Goal: Task Accomplishment & Management: Manage account settings

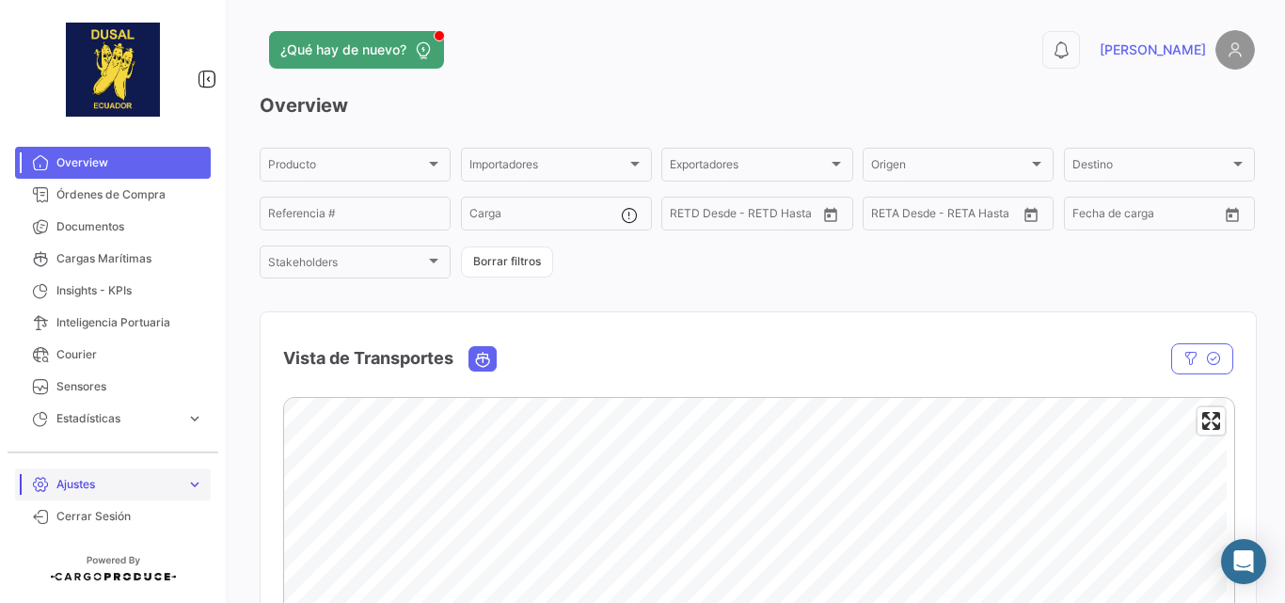
click at [90, 482] on span "Ajustes" at bounding box center [117, 484] width 122 height 17
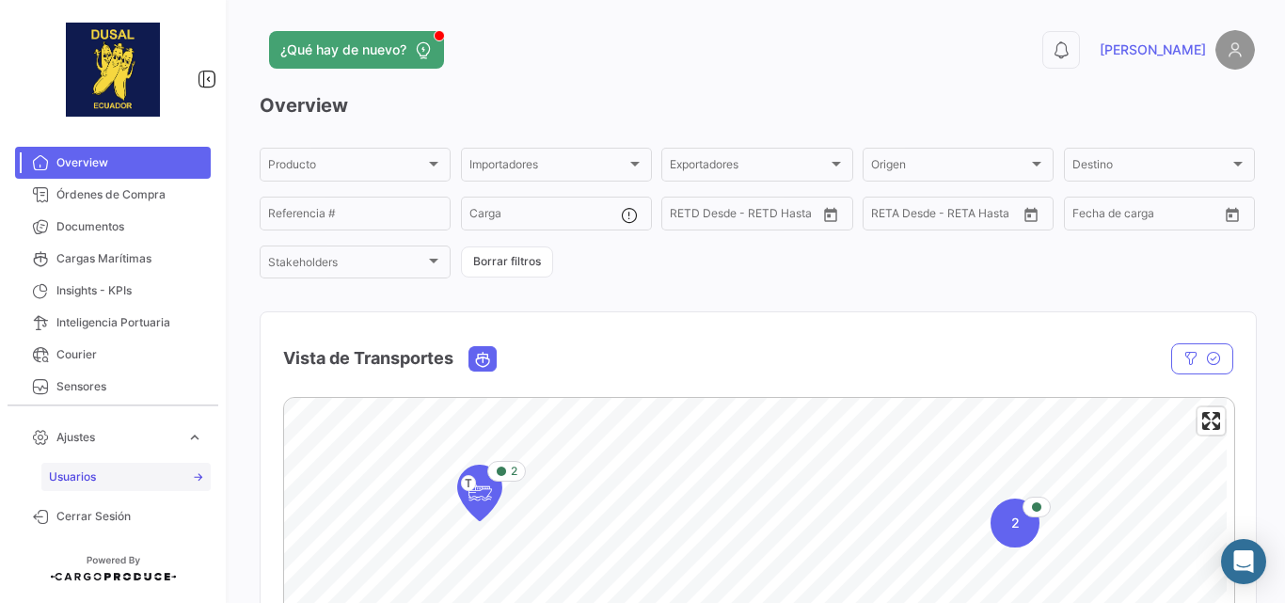
click at [87, 471] on span "Usuarios" at bounding box center [72, 476] width 47 height 17
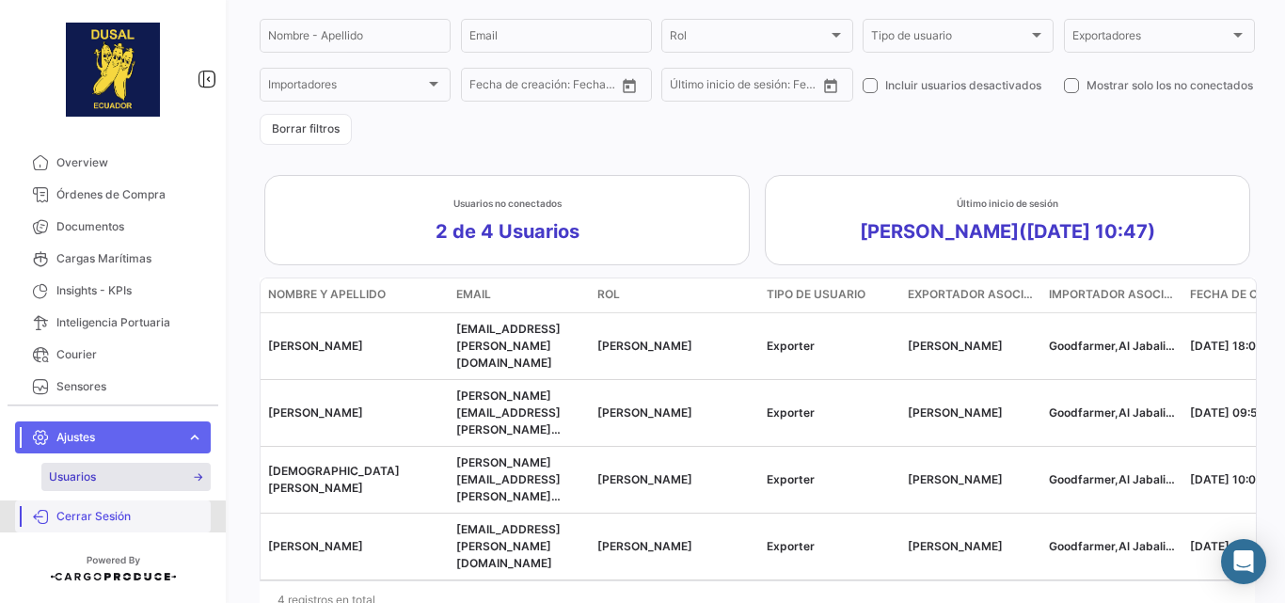
click at [92, 517] on span "Cerrar Sesión" at bounding box center [129, 516] width 147 height 17
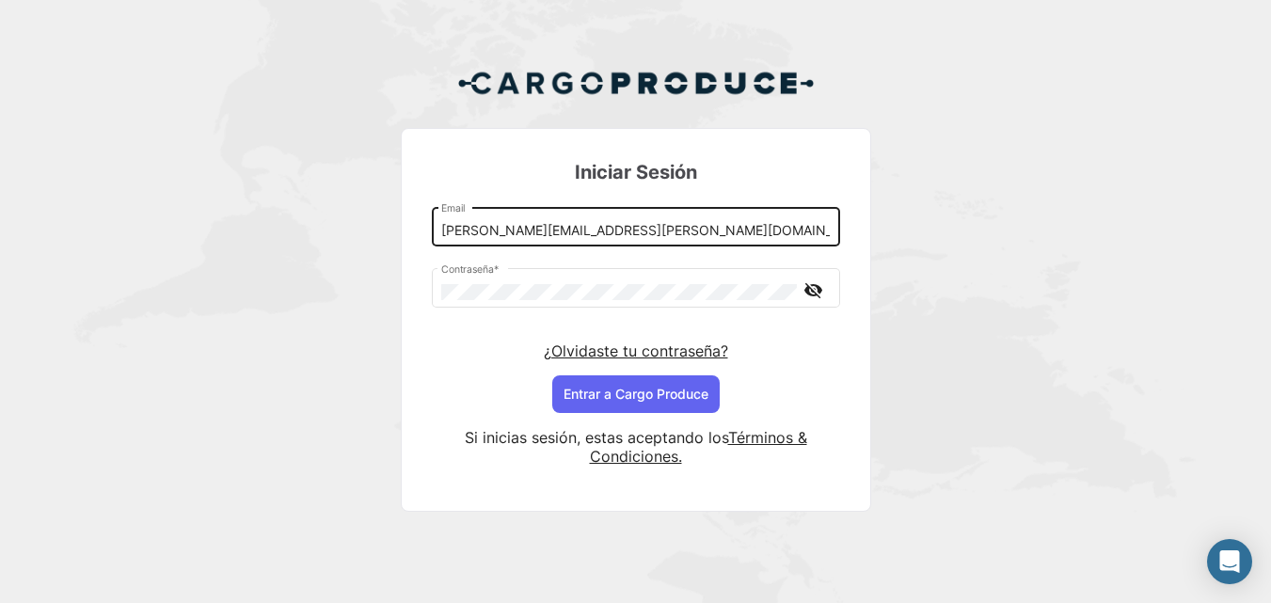
click at [526, 241] on div "[PERSON_NAME][EMAIL_ADDRESS][PERSON_NAME][DOMAIN_NAME] Email" at bounding box center [635, 225] width 388 height 43
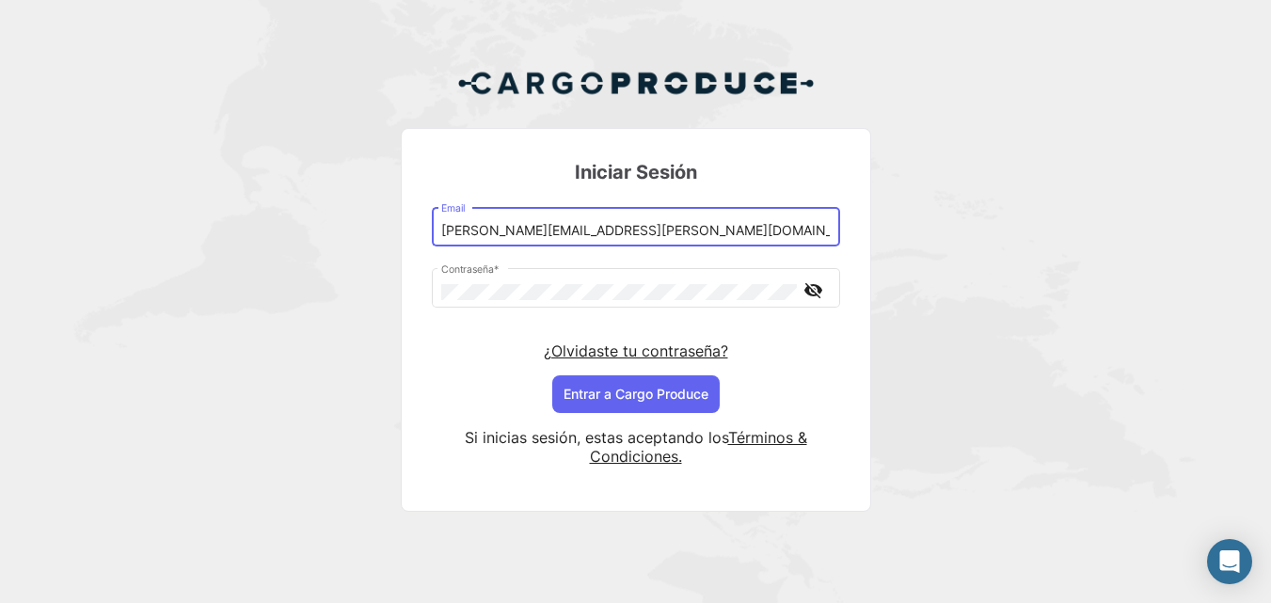
click at [526, 231] on input "[PERSON_NAME][EMAIL_ADDRESS][PERSON_NAME][DOMAIN_NAME]" at bounding box center [635, 231] width 388 height 16
drag, startPoint x: 510, startPoint y: 227, endPoint x: 543, endPoint y: 230, distance: 33.0
click at [543, 230] on input "[PERSON_NAME][EMAIL_ADDRESS][PERSON_NAME][DOMAIN_NAME]" at bounding box center [635, 231] width 388 height 16
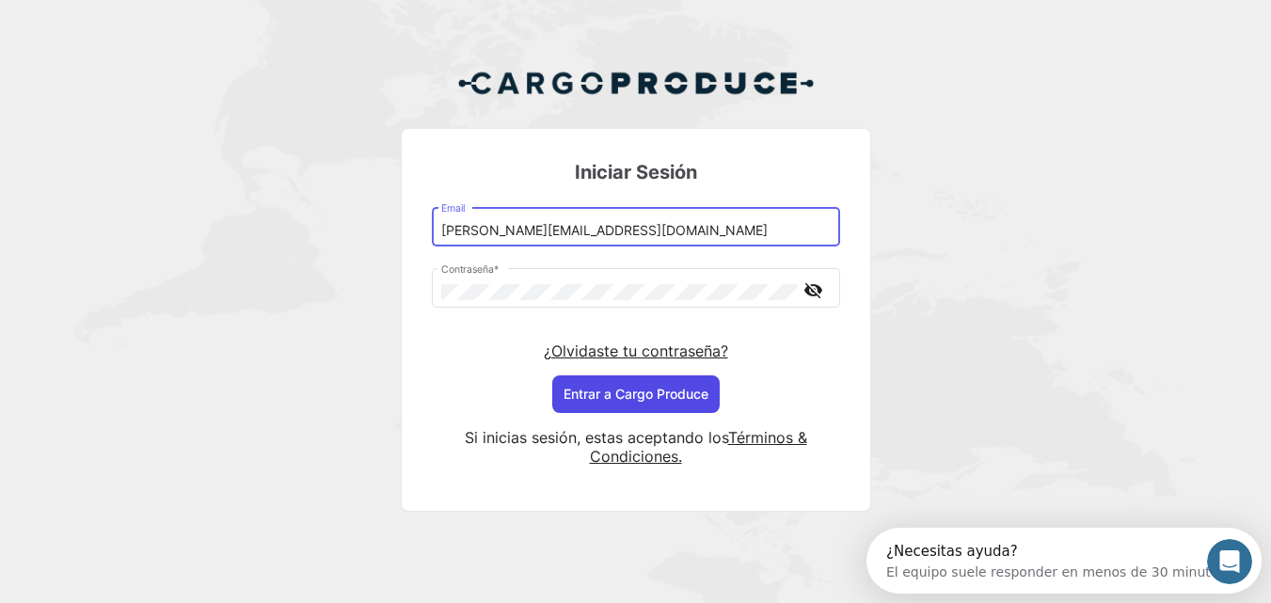
type input "[PERSON_NAME][EMAIL_ADDRESS][DOMAIN_NAME]"
click at [641, 394] on button "Entrar a Cargo Produce" at bounding box center [635, 394] width 167 height 38
